Goal: Information Seeking & Learning: Learn about a topic

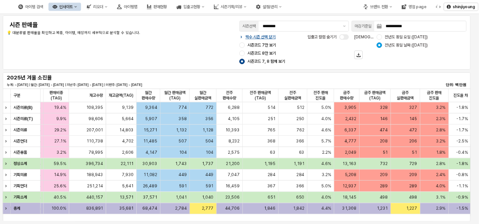
click at [245, 53] on label "시즌코드 8만 보기" at bounding box center [263, 53] width 46 height 5
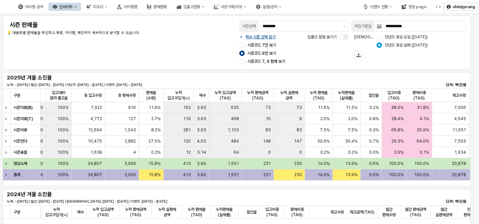
scroll to position [0, 223]
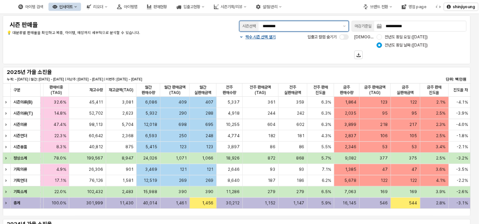
click at [298, 29] on input "********" at bounding box center [301, 26] width 76 height 7
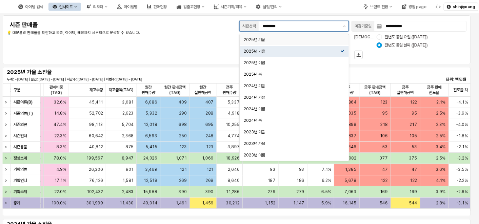
click at [267, 35] on div "2025년 겨울" at bounding box center [294, 39] width 109 height 11
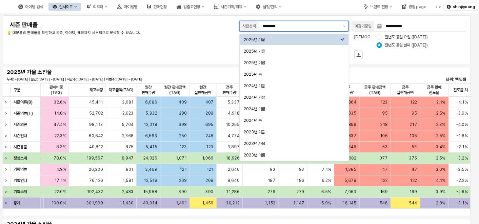
type input "********"
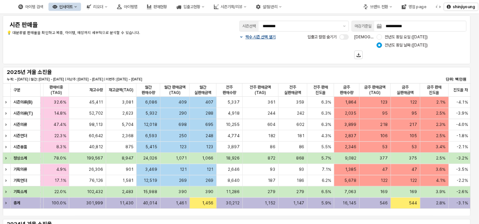
click at [258, 36] on p "짝수 시즌 선택 열기" at bounding box center [261, 36] width 30 height 5
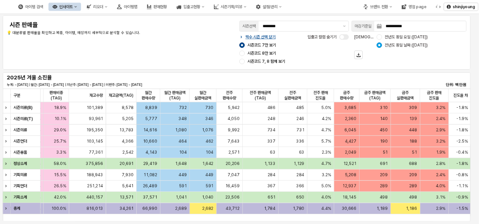
click at [185, 40] on div "**********" at bounding box center [237, 42] width 460 height 46
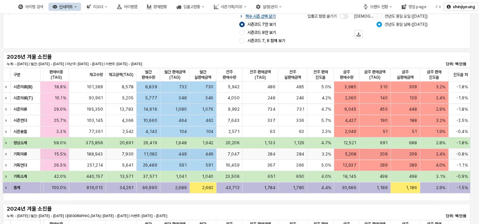
scroll to position [38, 0]
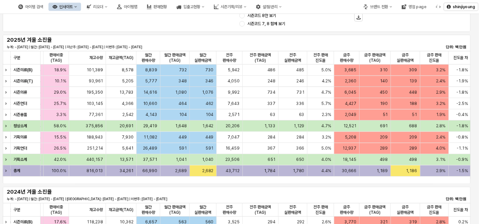
click at [277, 175] on div "1,784" at bounding box center [261, 170] width 36 height 11
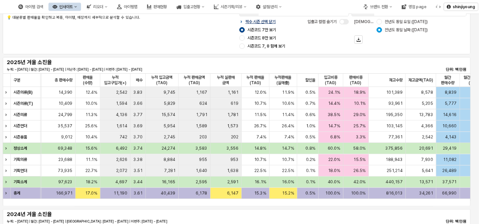
scroll to position [0, 0]
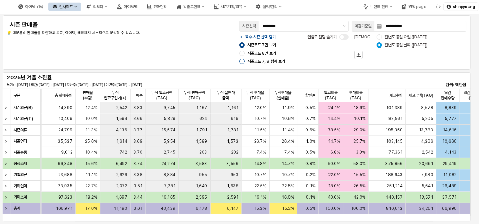
click at [243, 62] on div "App Frame" at bounding box center [242, 61] width 5 height 5
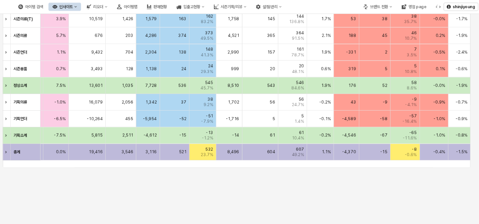
scroll to position [411, 0]
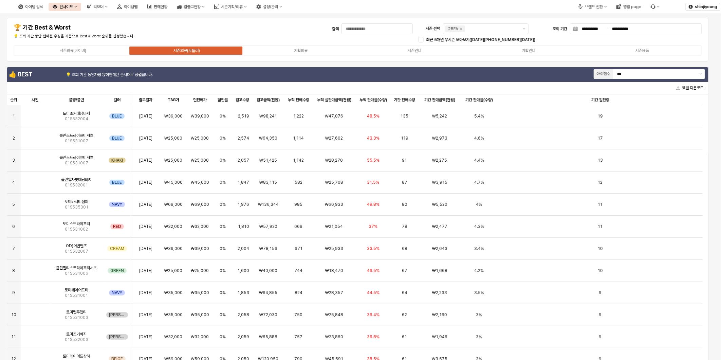
click at [304, 45] on div "시즌의류(베이비) 시즌의류(토들러) 기획의류 시즌언더 기획언더 시즌용품" at bounding box center [358, 50] width 688 height 11
click at [304, 49] on div "기획의류" at bounding box center [301, 50] width 14 height 5
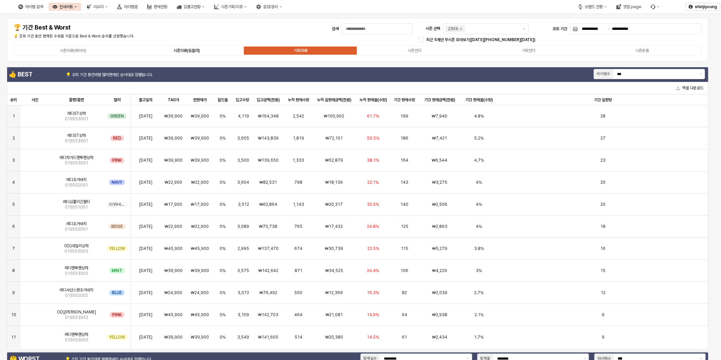
click at [181, 52] on div "시즌의류(토들러)" at bounding box center [186, 50] width 26 height 5
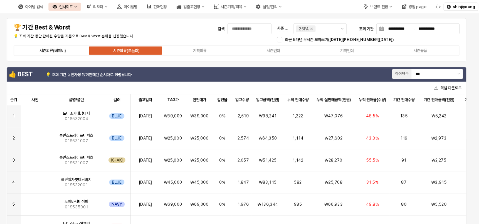
click at [55, 50] on div "시즌의류(베이비)" at bounding box center [53, 50] width 26 height 5
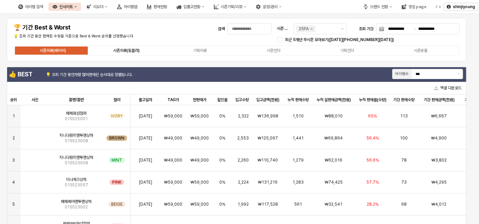
click at [121, 48] on div "시즌의류(토들러)" at bounding box center [126, 50] width 26 height 5
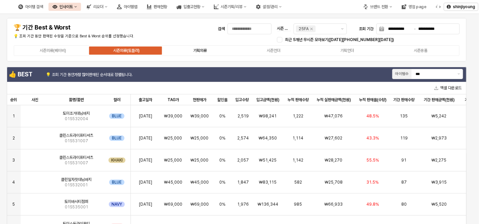
click at [199, 49] on div "기획의류" at bounding box center [200, 50] width 14 height 5
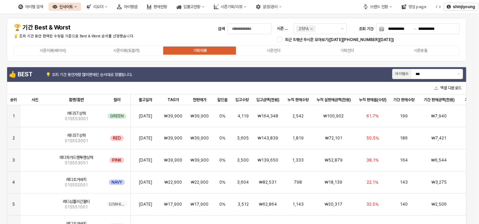
click at [274, 46] on div "시즌의류(베이비) 시즌의류(토들러) 기획의류 시즌언더 기획언더 시즌용품" at bounding box center [237, 50] width 446 height 11
click at [274, 51] on div "시즌언더" at bounding box center [274, 50] width 14 height 5
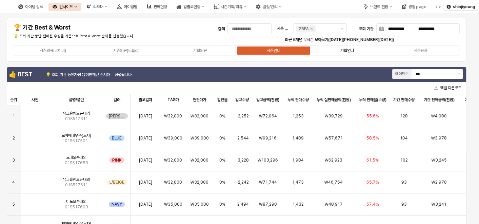
click at [354, 48] on div "기획언더" at bounding box center [348, 50] width 14 height 5
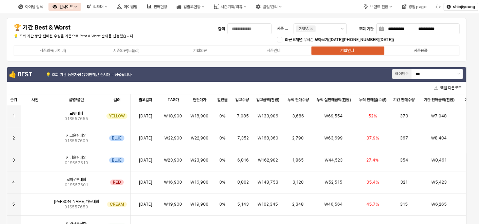
click at [410, 49] on label "시즌용품" at bounding box center [421, 50] width 74 height 6
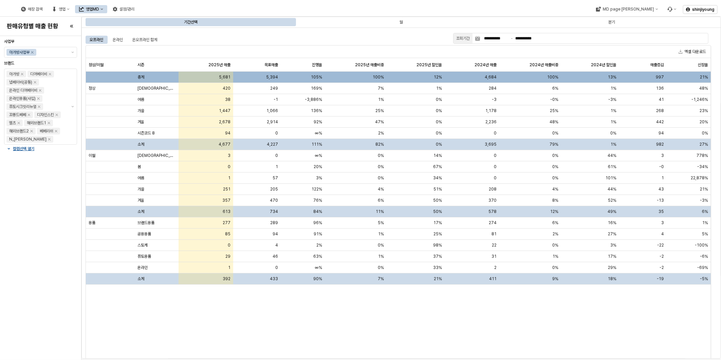
drag, startPoint x: 390, startPoint y: 314, endPoint x: 394, endPoint y: 309, distance: 5.4
click at [391, 314] on div "정상/이월 정상/이월 시즌 시즌 2025년 매출 2025년 매출 목표매출 목표매출 진행율 진행율 2025년 매출비중 2025년 매출비중 202…" at bounding box center [398, 213] width 625 height 310
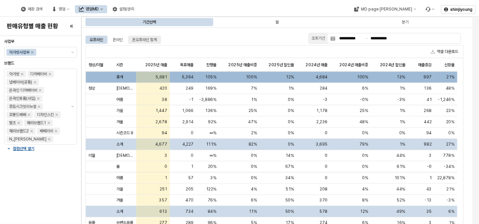
click at [152, 40] on div "온오프라인 합계" at bounding box center [144, 40] width 25 height 8
click at [119, 41] on div "온라인" at bounding box center [118, 40] width 10 height 8
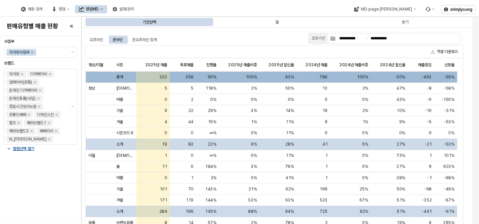
click at [151, 35] on div "오프라인 온라인 온오프라인 합계" at bounding box center [195, 39] width 221 height 11
click at [151, 37] on div "온오프라인 합계" at bounding box center [144, 40] width 25 height 8
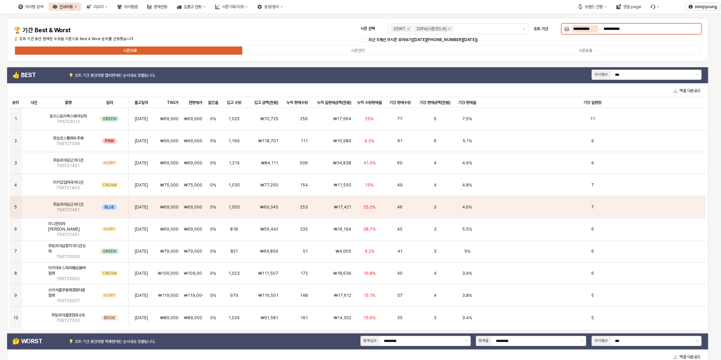
click at [577, 28] on input "**********" at bounding box center [585, 28] width 26 height 7
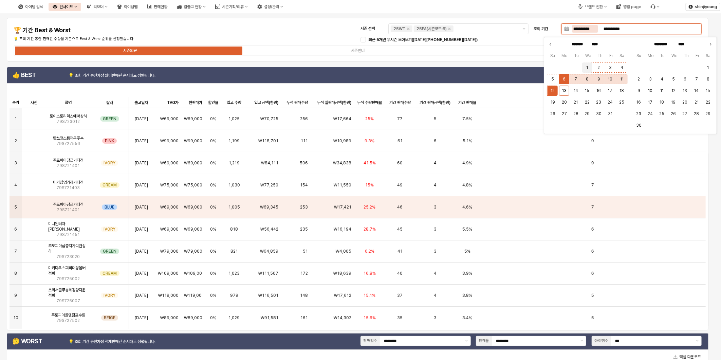
click at [584, 67] on button "1" at bounding box center [587, 67] width 10 height 10
type input "**********"
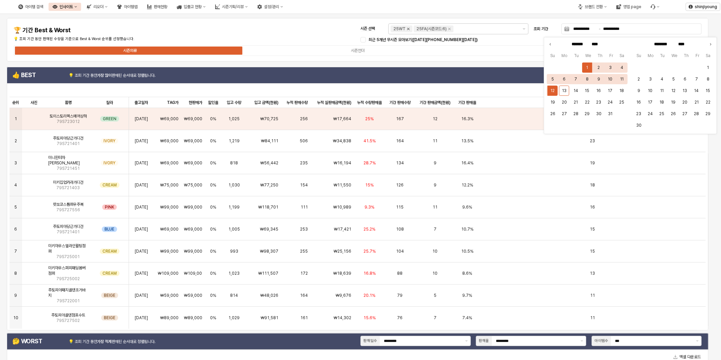
click at [407, 28] on icon "Remove 25WT" at bounding box center [408, 29] width 2 height 2
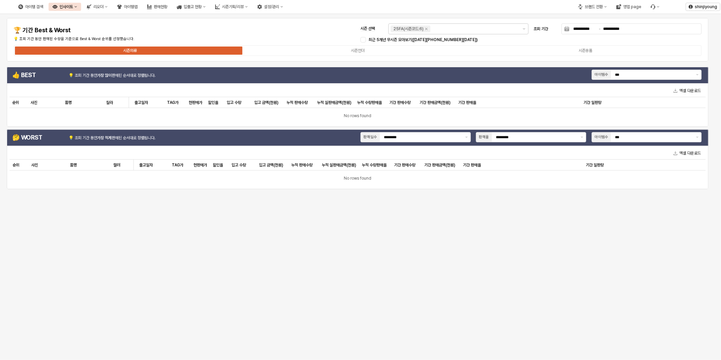
click at [272, 28] on div "**********" at bounding box center [357, 39] width 693 height 35
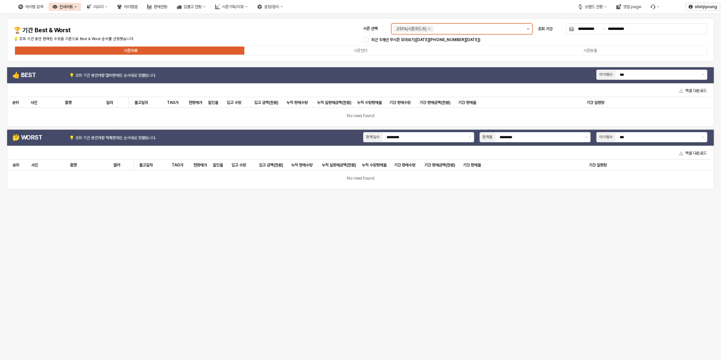
click at [526, 28] on icon "제안 사항 표시" at bounding box center [527, 28] width 3 height 1
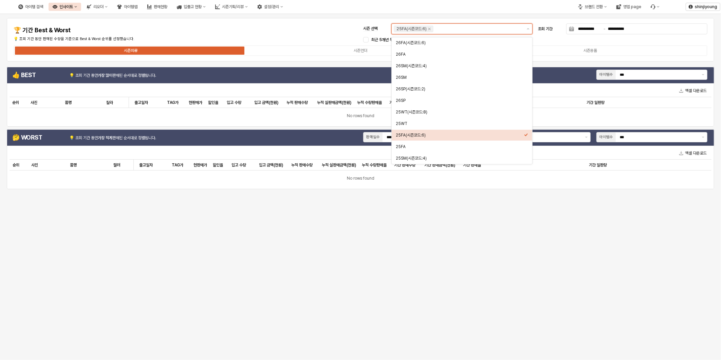
scroll to position [30, 0]
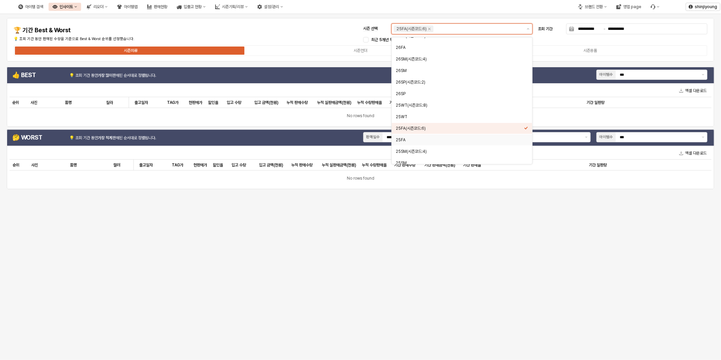
click at [410, 141] on div "25FA" at bounding box center [460, 139] width 128 height 5
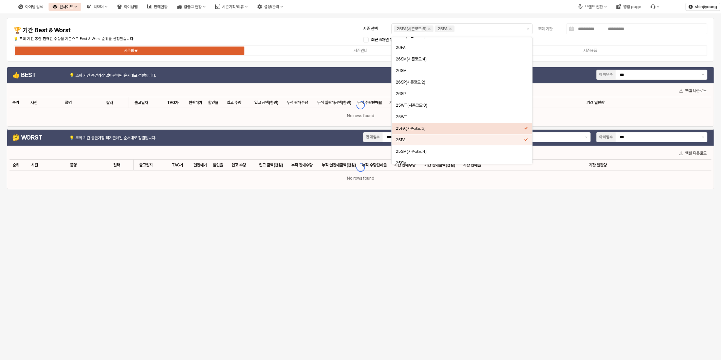
click at [278, 23] on div "**********" at bounding box center [360, 39] width 699 height 35
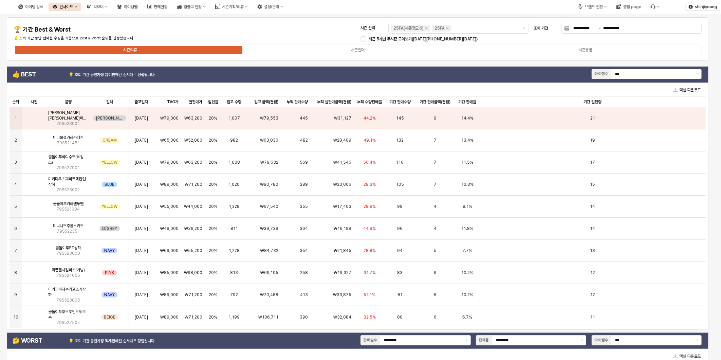
scroll to position [0, 0]
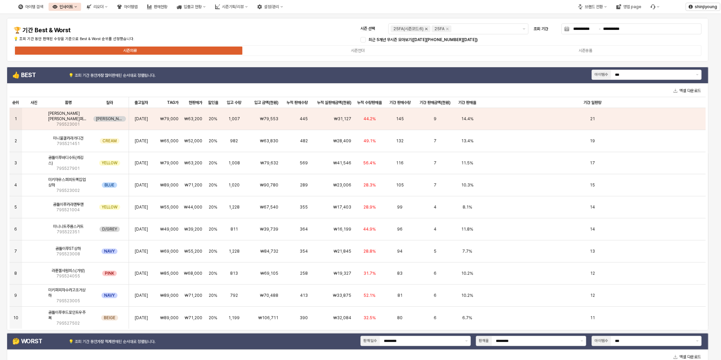
click at [424, 28] on icon "Remove 25FA(시즌코드:6)" at bounding box center [425, 28] width 5 height 5
click at [407, 30] on icon "Remove 25FA" at bounding box center [405, 28] width 5 height 5
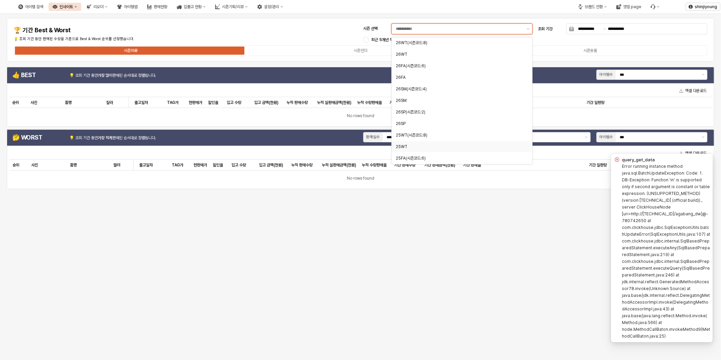
click at [411, 145] on div "25WT" at bounding box center [459, 146] width 127 height 5
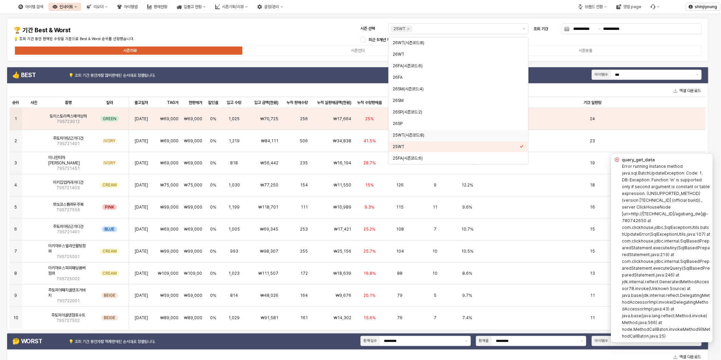
click at [316, 31] on div "**********" at bounding box center [357, 39] width 693 height 35
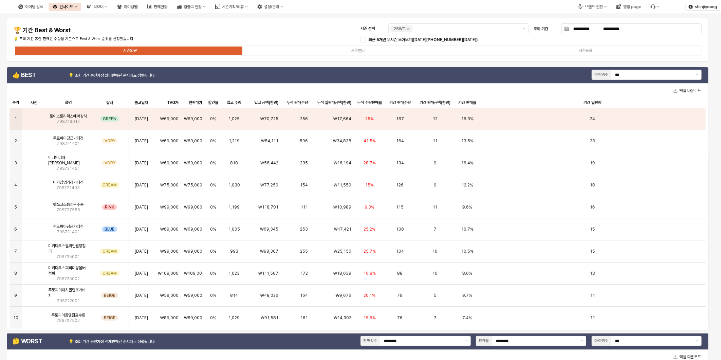
click at [294, 38] on p "💡 조회 기간 동안 판매된 수량을 기준으로 Best & Worst 순위를 선정했습니다." at bounding box center [157, 39] width 286 height 6
click at [408, 28] on icon "Remove 25WT" at bounding box center [407, 28] width 5 height 5
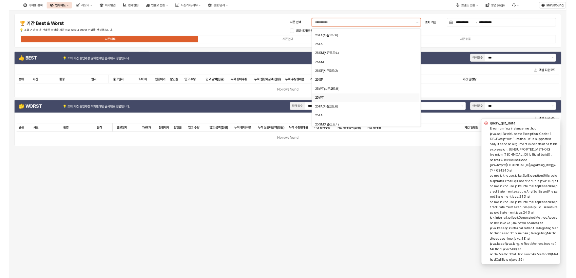
scroll to position [38, 0]
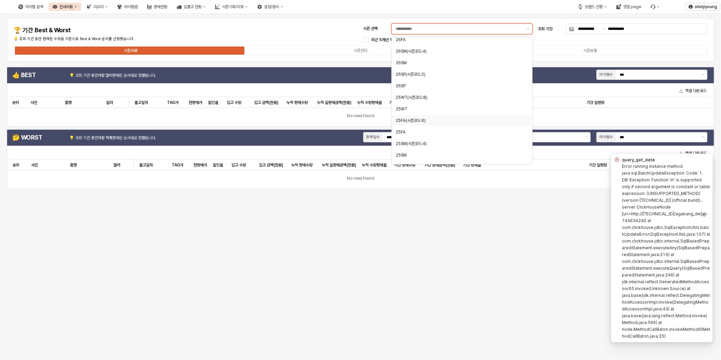
click at [419, 119] on div "25FA(시즌코드:6)" at bounding box center [459, 120] width 127 height 5
click at [404, 131] on div "25FA" at bounding box center [459, 131] width 127 height 5
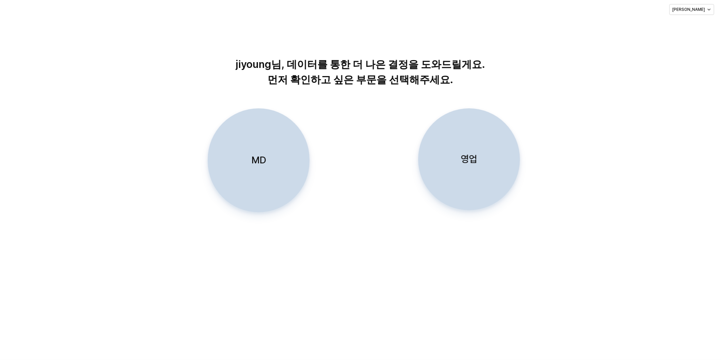
click at [245, 162] on div "MD" at bounding box center [259, 160] width 96 height 103
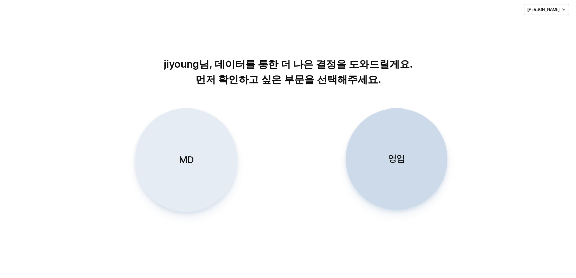
click at [188, 155] on p "MD" at bounding box center [186, 160] width 15 height 13
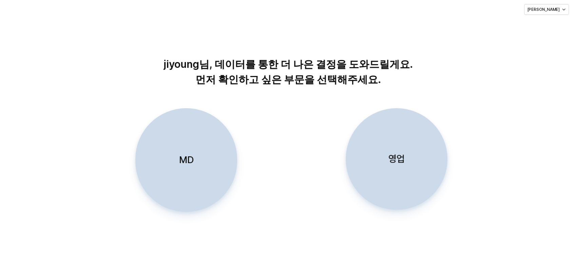
click at [193, 161] on p "MD" at bounding box center [186, 160] width 15 height 13
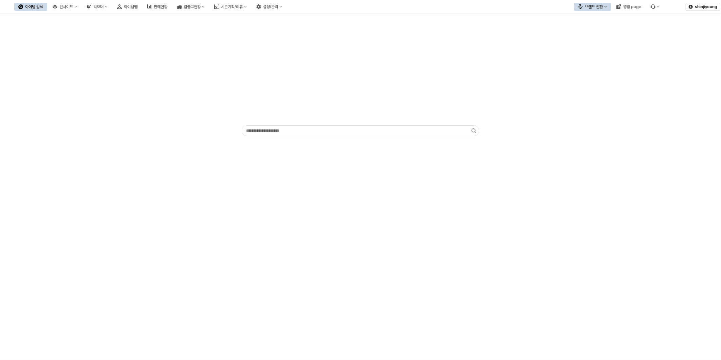
click at [619, 194] on div "App Frame" at bounding box center [360, 187] width 721 height 346
click at [172, 84] on div "App Frame" at bounding box center [360, 76] width 712 height 119
click at [73, 6] on div "인사이트" at bounding box center [66, 6] width 14 height 5
click at [97, 19] on div "주간 Best & Worst" at bounding box center [101, 18] width 36 height 5
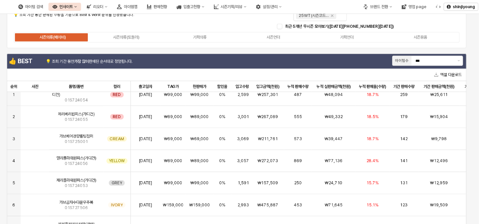
scroll to position [11, 0]
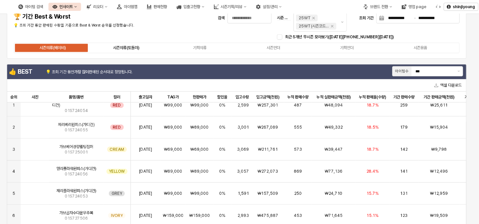
click at [134, 47] on div "시즌의류(토들러)" at bounding box center [126, 47] width 26 height 5
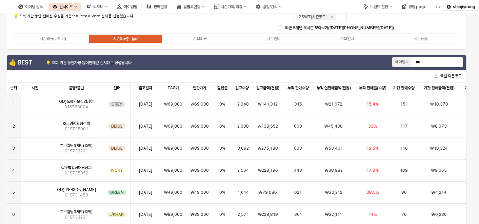
scroll to position [0, 0]
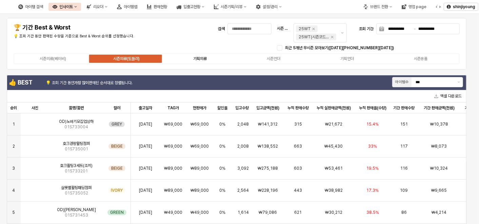
click at [203, 58] on div "기획의류" at bounding box center [200, 58] width 14 height 5
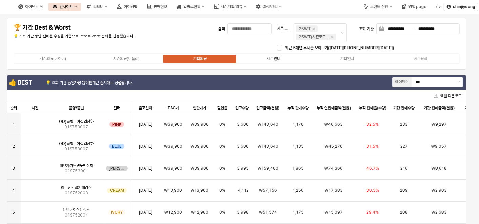
click at [274, 57] on div "시즌언더" at bounding box center [274, 58] width 14 height 5
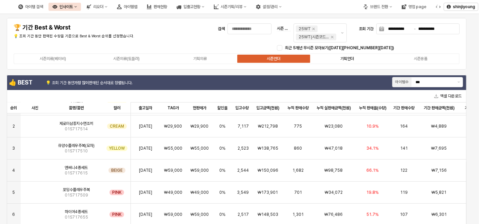
click at [353, 58] on div "기획언더" at bounding box center [348, 58] width 14 height 5
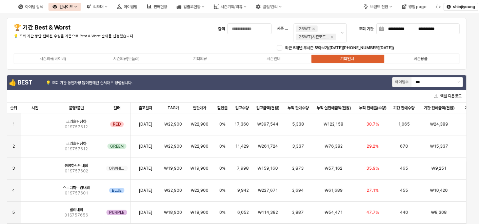
click at [424, 59] on div "시즌용품" at bounding box center [421, 58] width 14 height 5
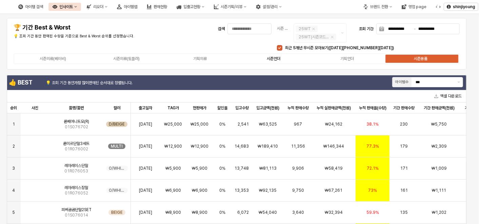
click at [278, 58] on div "시즌언더" at bounding box center [274, 58] width 14 height 5
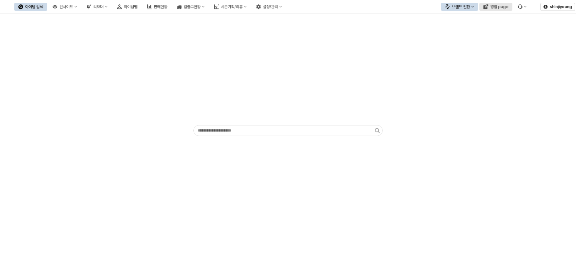
click at [499, 9] on div "영업 page" at bounding box center [499, 6] width 18 height 5
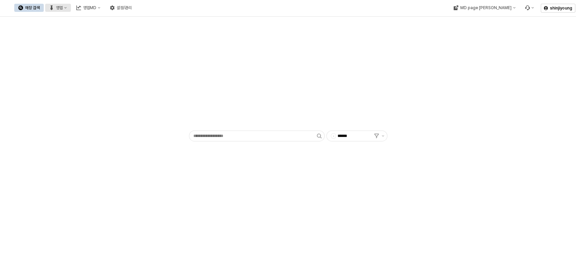
click at [71, 7] on button "영업" at bounding box center [58, 8] width 26 height 8
click at [130, 21] on div "목표매출 달성현황" at bounding box center [134, 20] width 36 height 5
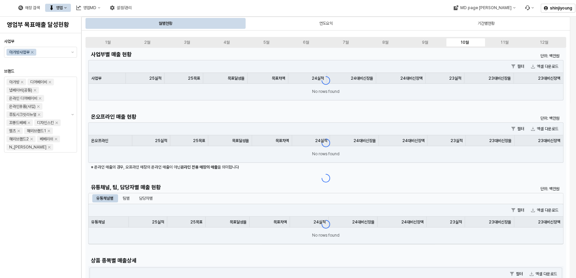
drag, startPoint x: 50, startPoint y: 185, endPoint x: 76, endPoint y: 67, distance: 120.3
click at [50, 185] on div "사업부 아가방사업부 브랜드 아가방 디어베이비 냅베이비(공통) 온라인 디어베이비 온라인용품(사입) 퓨토시크릿리뉴얼 꼬똥드베베 디자인스킨 엘츠 해…" at bounding box center [40, 156] width 73 height 240
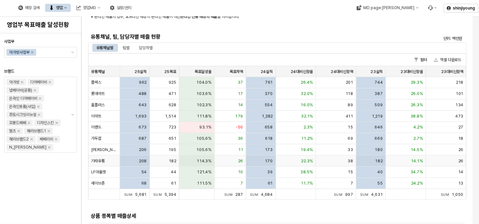
scroll to position [188, 0]
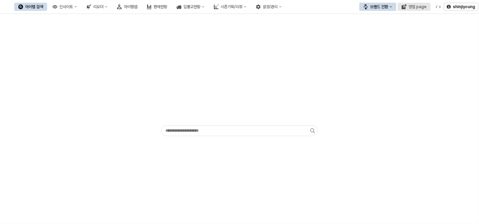
click at [417, 8] on div "영업 page" at bounding box center [418, 6] width 18 height 5
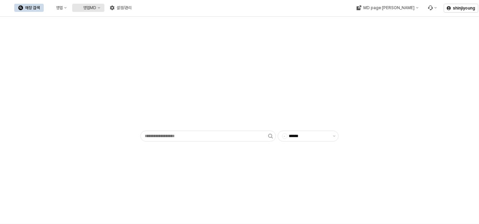
click at [96, 8] on div "영업MD" at bounding box center [89, 7] width 13 height 5
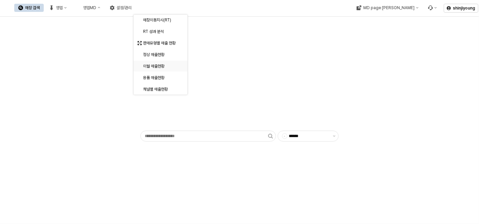
click at [155, 67] on div "이월 매출현황" at bounding box center [161, 65] width 36 height 5
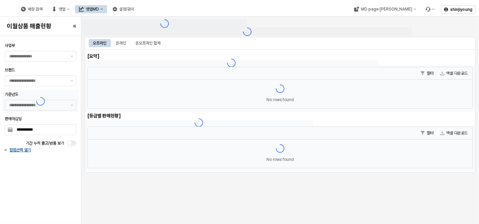
type input "******"
type input "***"
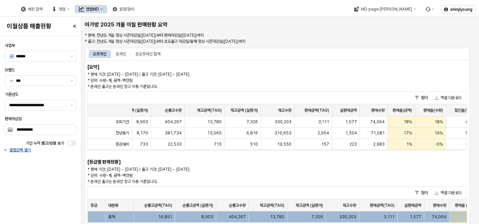
scroll to position [0, 63]
click at [121, 51] on div "온라인" at bounding box center [121, 54] width 10 height 8
click at [150, 52] on div "온오프라인 합계" at bounding box center [148, 54] width 25 height 8
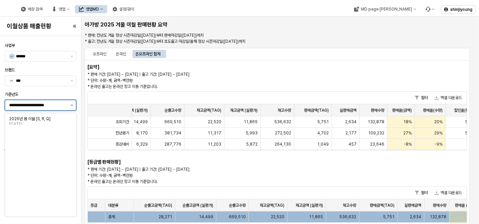
click at [74, 104] on button "제안 사항 표시" at bounding box center [72, 105] width 8 height 10
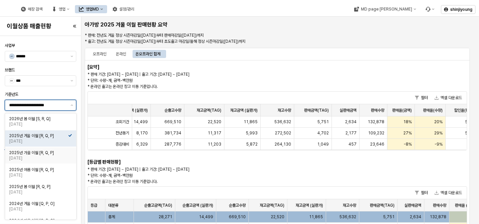
click at [38, 157] on div "[DATE]" at bounding box center [38, 157] width 59 height 5
type input "**********"
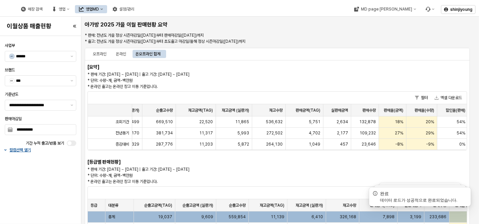
scroll to position [0, 72]
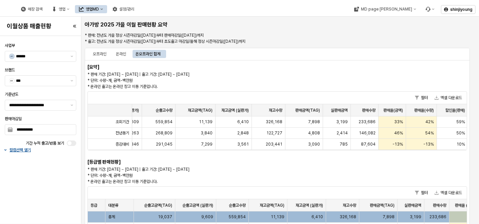
click at [100, 54] on div "오프라인" at bounding box center [100, 54] width 14 height 8
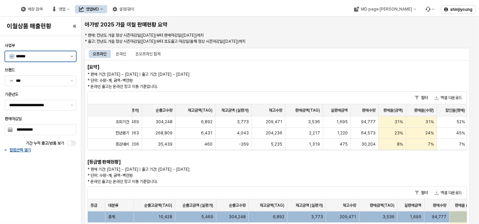
click at [73, 56] on icon "제안 사항 표시" at bounding box center [72, 56] width 3 height 1
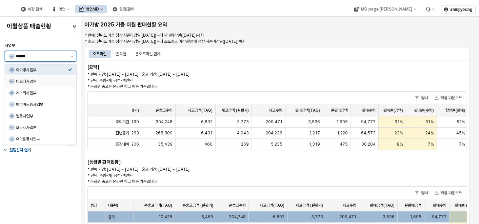
click at [35, 81] on div "디즈니사업부" at bounding box center [42, 81] width 52 height 5
type input "******"
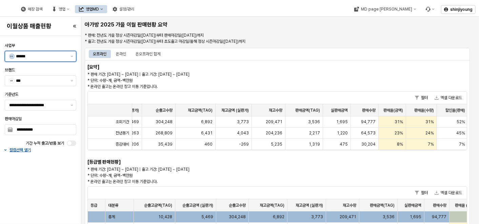
type input "******"
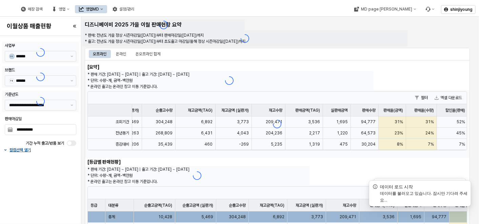
click at [72, 103] on div at bounding box center [40, 101] width 77 height 22
click at [22, 105] on div at bounding box center [40, 101] width 77 height 22
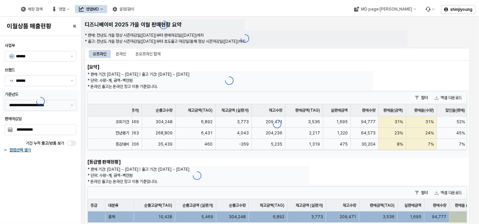
click at [70, 102] on div at bounding box center [40, 101] width 77 height 22
click at [72, 106] on div at bounding box center [40, 101] width 77 height 22
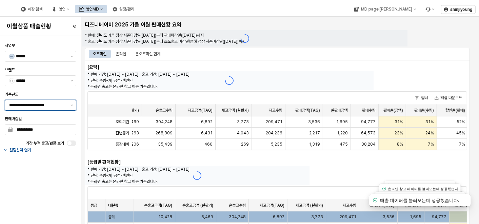
click at [72, 106] on button "제안 사항 표시" at bounding box center [72, 105] width 8 height 10
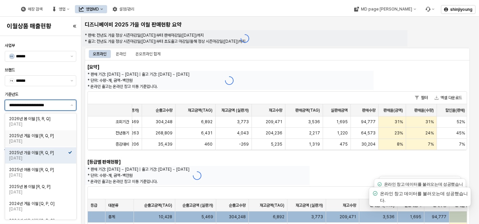
click at [36, 138] on div "2025-04-15" at bounding box center [38, 140] width 59 height 5
type input "**********"
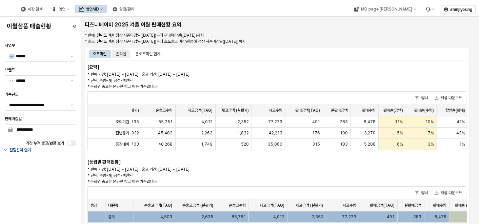
click at [124, 56] on div "온라인" at bounding box center [121, 54] width 10 height 8
click at [152, 55] on div "온오프라인 합계" at bounding box center [148, 54] width 25 height 8
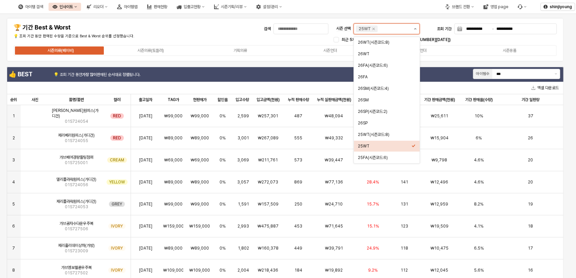
click at [413, 29] on button "제안 사항 표시" at bounding box center [415, 29] width 8 height 10
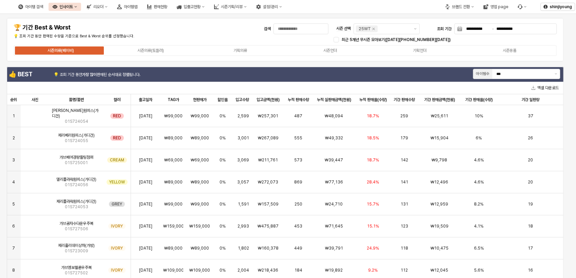
click at [221, 28] on div "**********" at bounding box center [285, 39] width 549 height 35
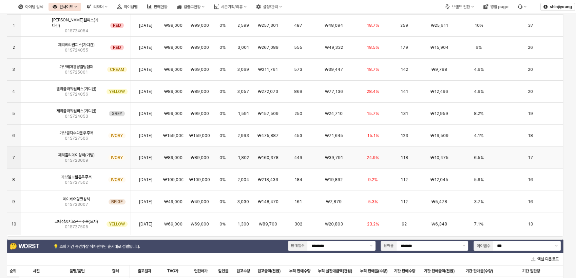
scroll to position [151, 0]
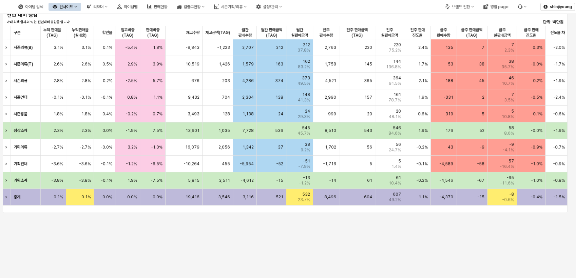
scroll to position [0, 483]
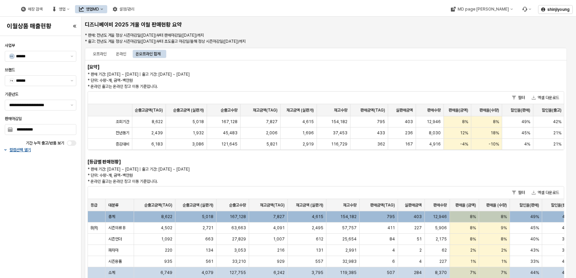
scroll to position [0, 7]
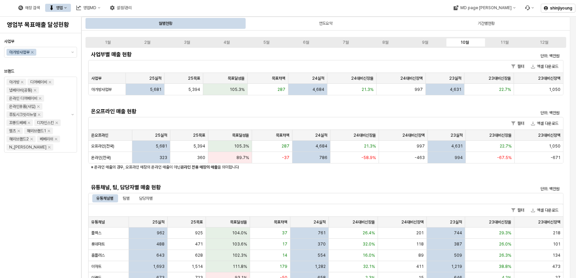
scroll to position [188, 0]
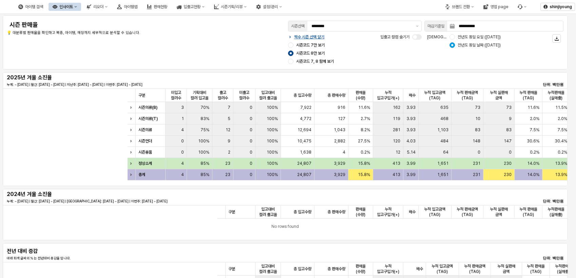
scroll to position [0, 339]
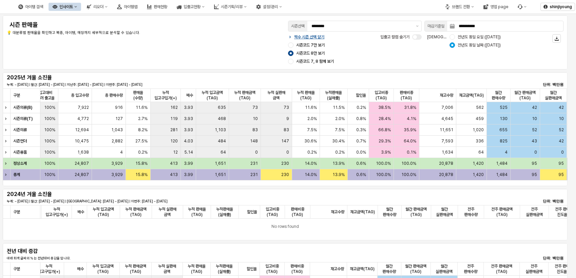
click at [219, 38] on div "**********" at bounding box center [285, 42] width 557 height 46
click at [209, 42] on div "**********" at bounding box center [285, 42] width 557 height 46
click at [202, 42] on div "**********" at bounding box center [285, 42] width 557 height 46
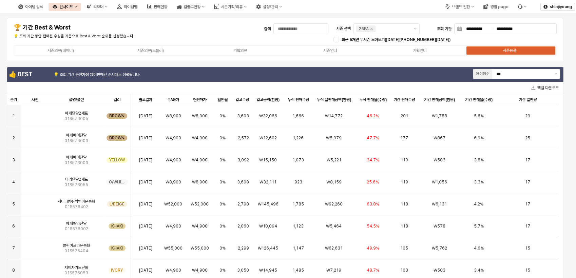
click at [73, 7] on div "인사이트" at bounding box center [66, 6] width 14 height 5
click at [461, 4] on div "브랜드 전환" at bounding box center [461, 6] width 18 height 5
click at [463, 45] on div "디즈니" at bounding box center [465, 42] width 41 height 5
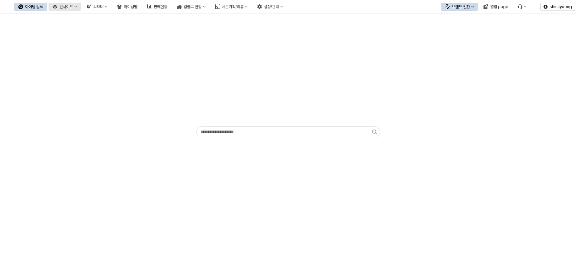
click at [73, 5] on div "인사이트" at bounding box center [66, 6] width 14 height 5
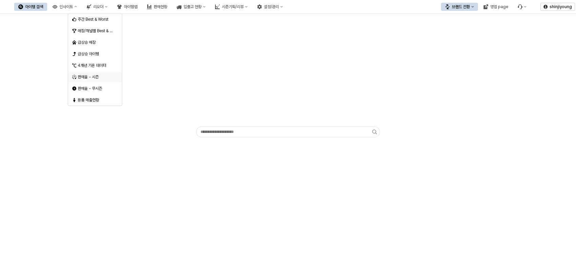
click at [89, 80] on div "판매율 - 시즌" at bounding box center [92, 77] width 41 height 7
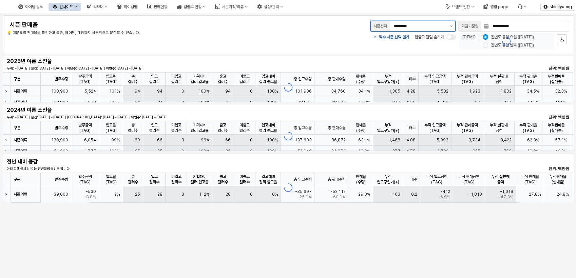
click at [451, 25] on div "시즌선택 ********" at bounding box center [413, 26] width 91 height 14
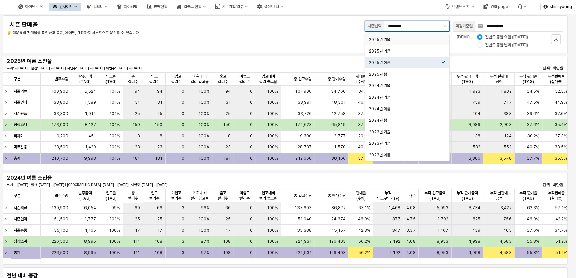
click at [399, 39] on div "2025년 겨울" at bounding box center [405, 39] width 72 height 5
type input "********"
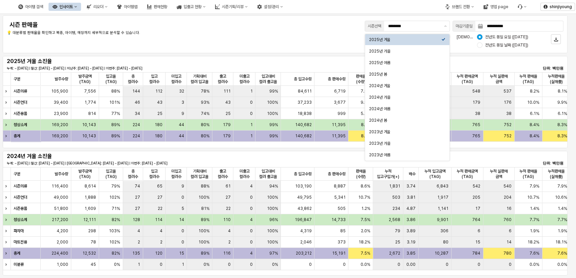
drag, startPoint x: 207, startPoint y: 34, endPoint x: 419, endPoint y: 3, distance: 213.6
click at [208, 34] on p "💡 대분류별 판매율을 확인하고 복종, 아이템, 매장까지 세부적으로 분석할 수 있습니다." at bounding box center [123, 33] width 232 height 6
